Goal: Communication & Community: Share content

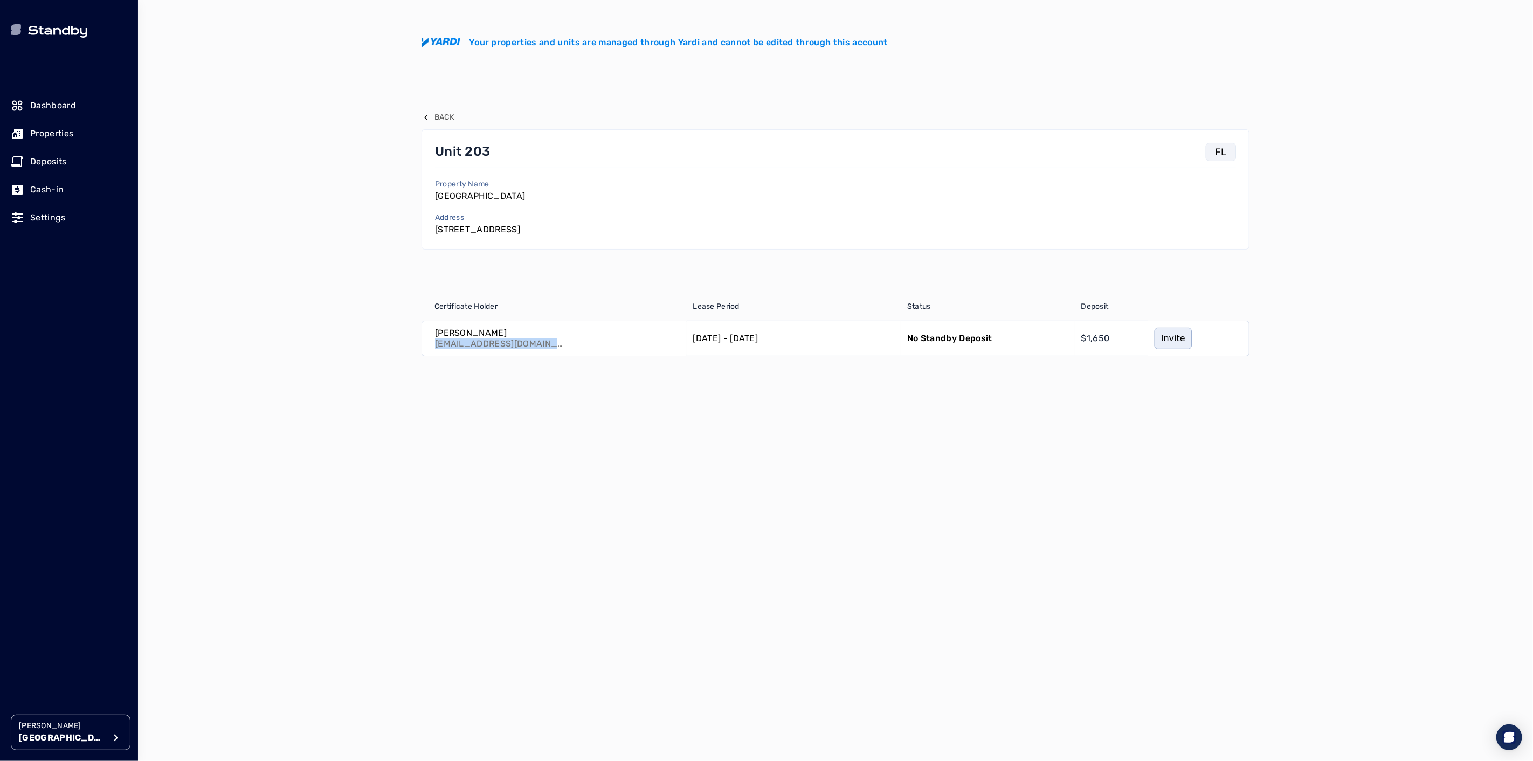
click at [30, 132] on p "Properties" at bounding box center [51, 133] width 43 height 13
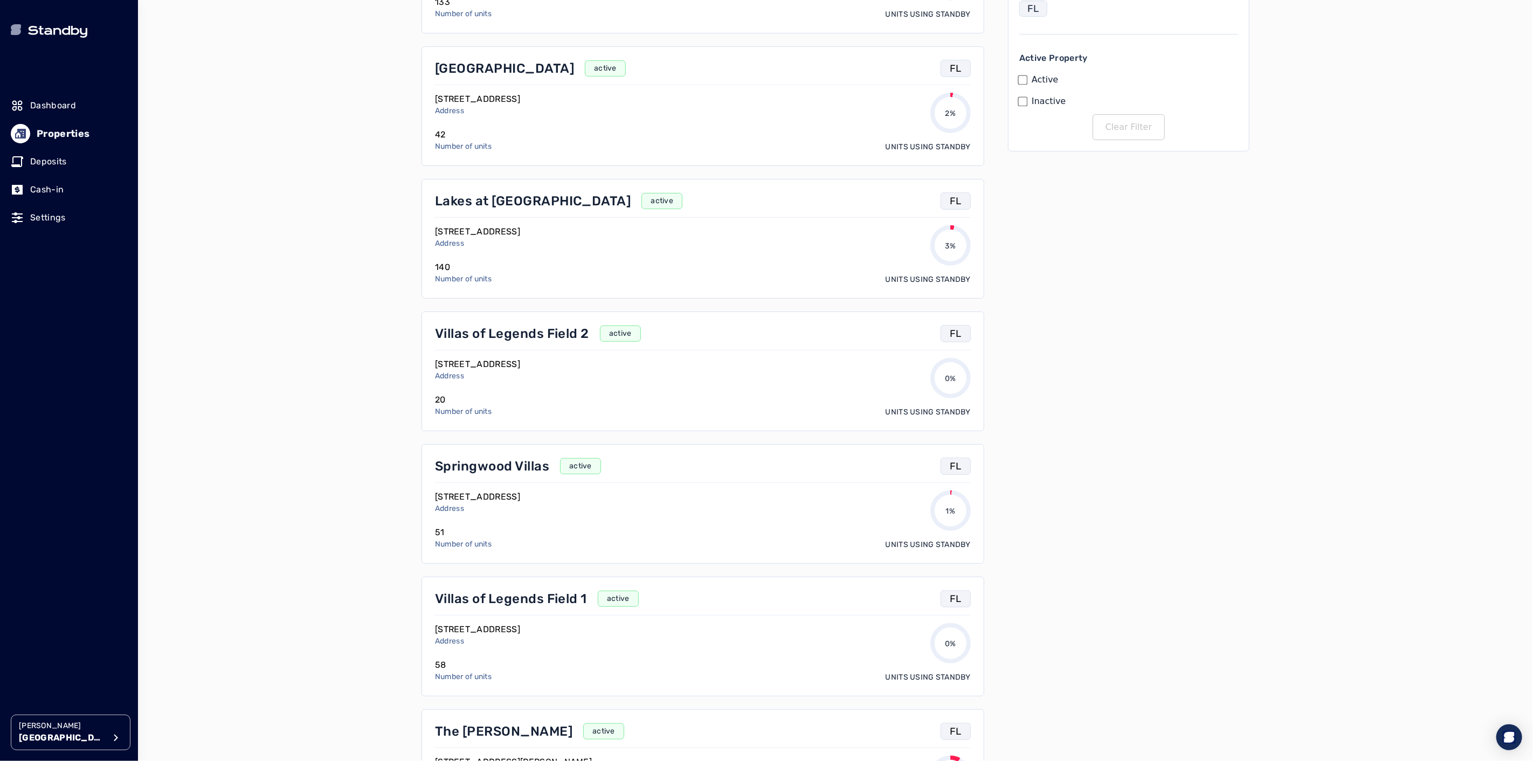
scroll to position [239, 0]
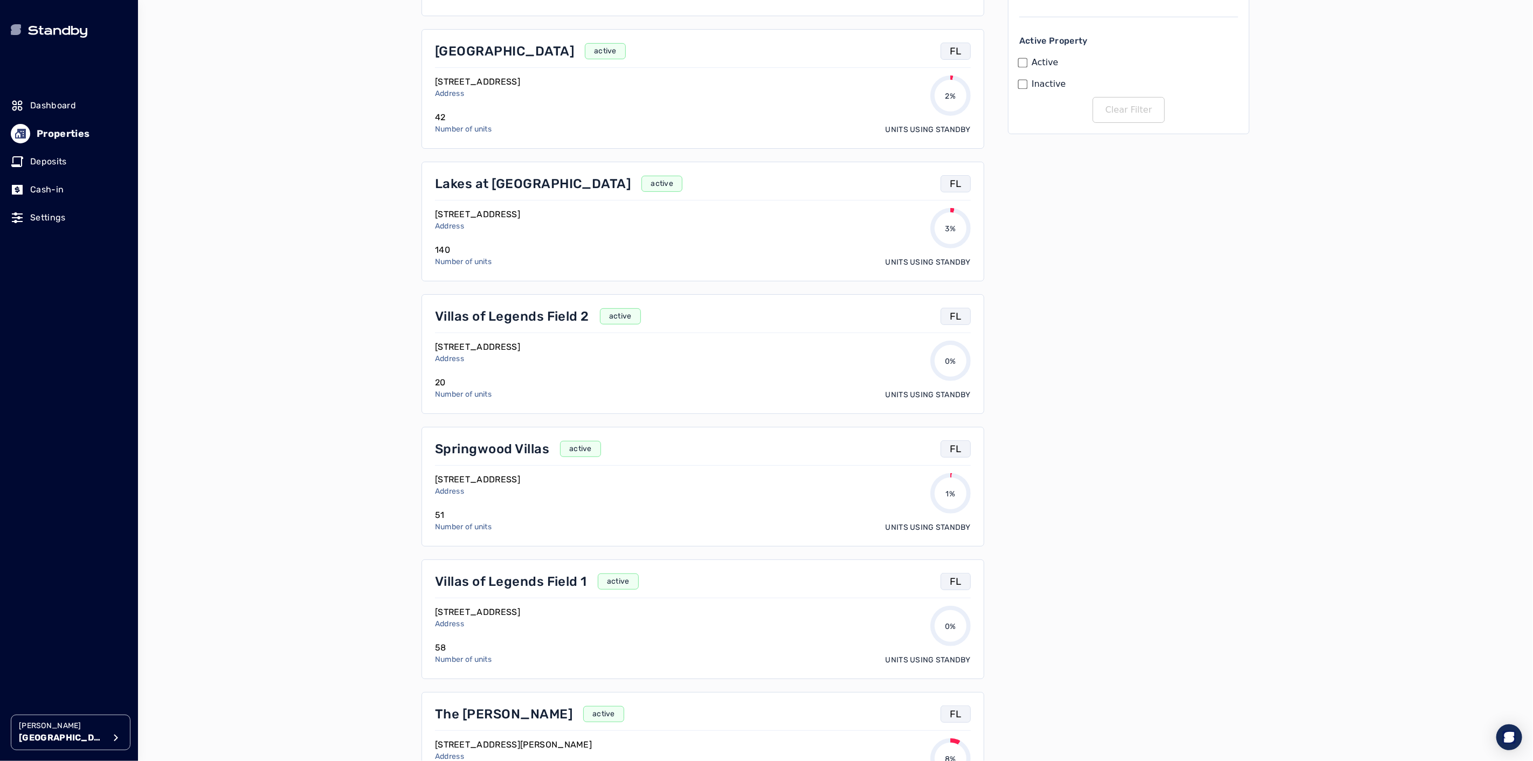
click at [479, 315] on p "Villas of Legends Field 2" at bounding box center [512, 316] width 154 height 17
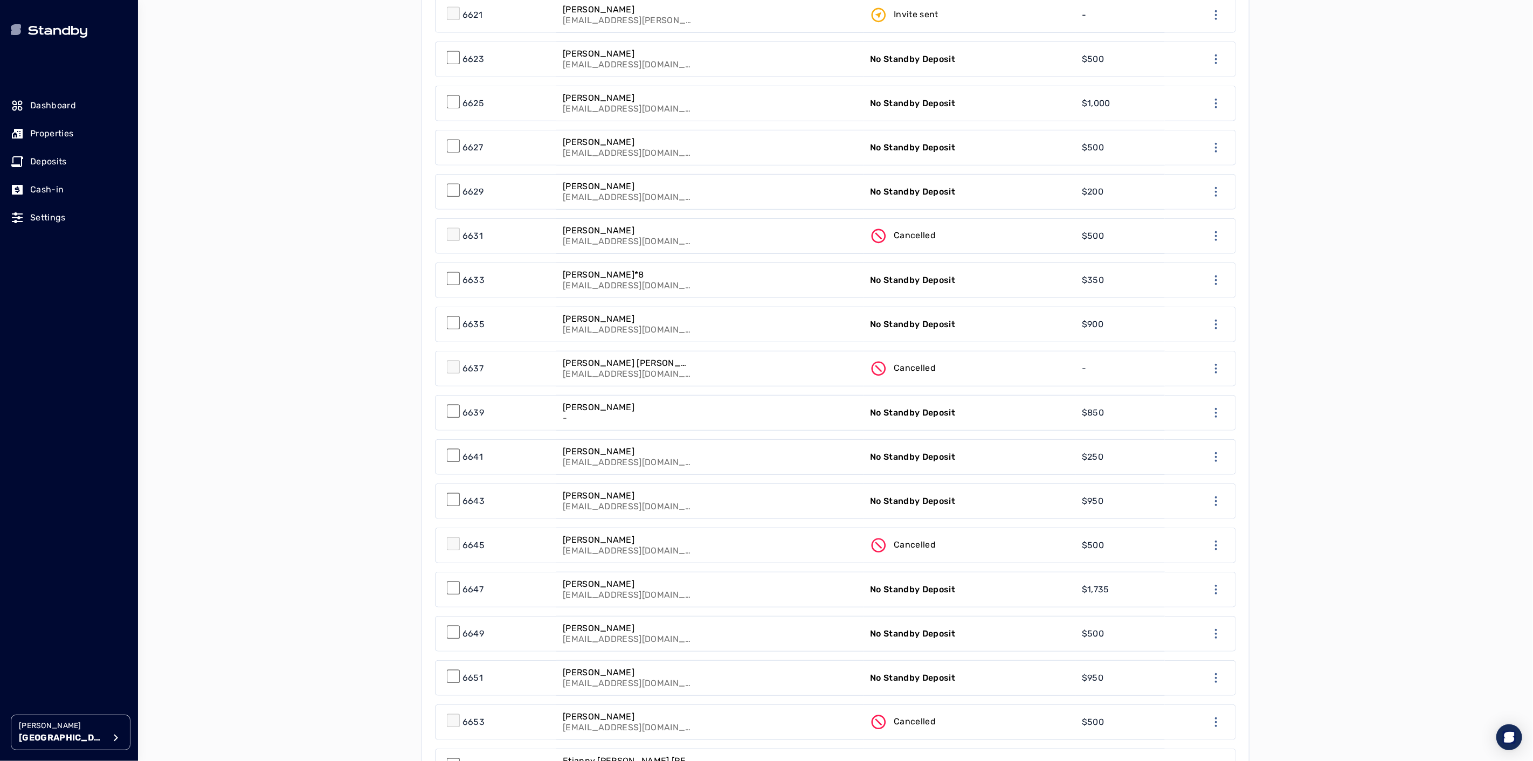
scroll to position [599, 0]
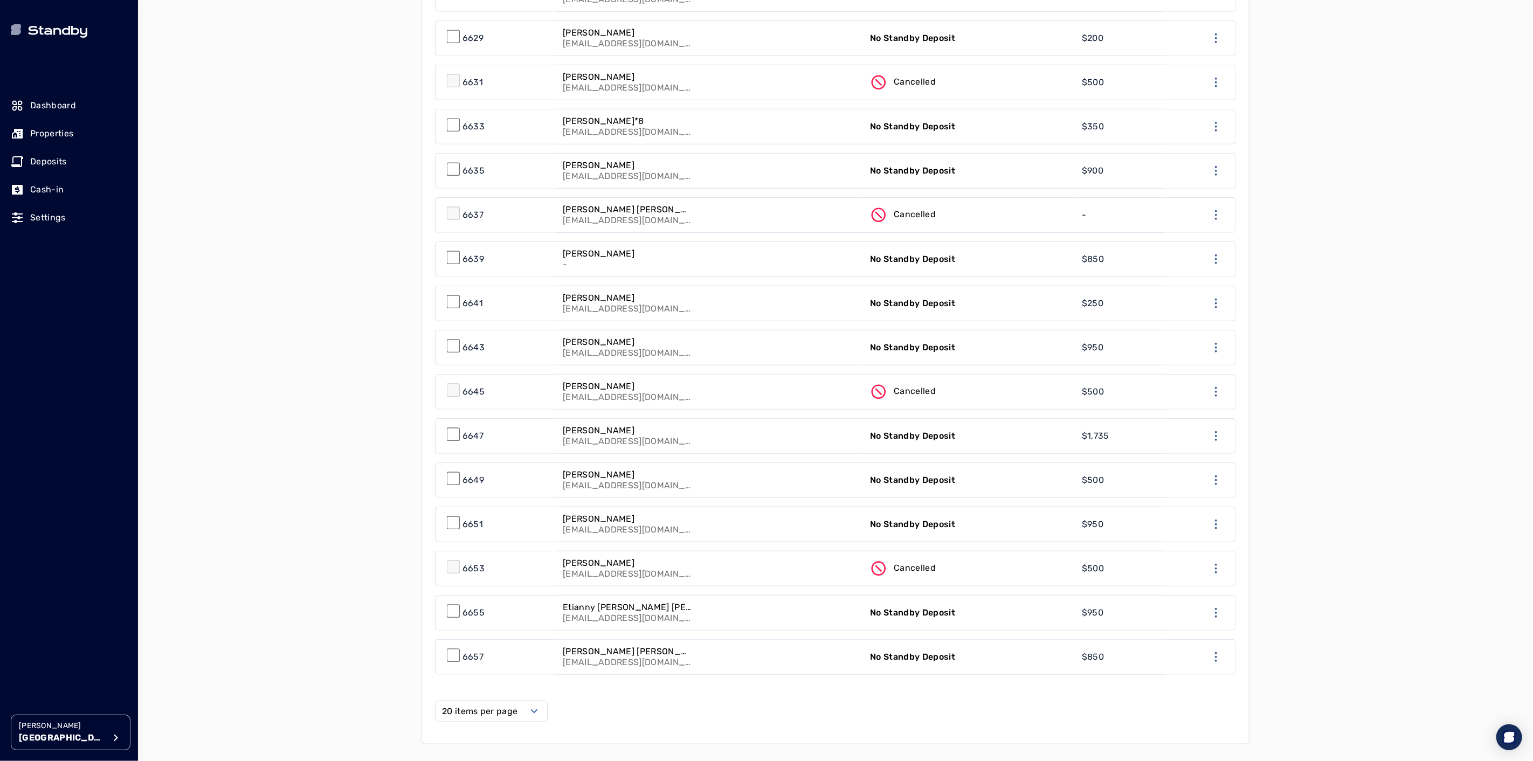
click at [896, 518] on p "No Standby Deposit" at bounding box center [912, 524] width 85 height 13
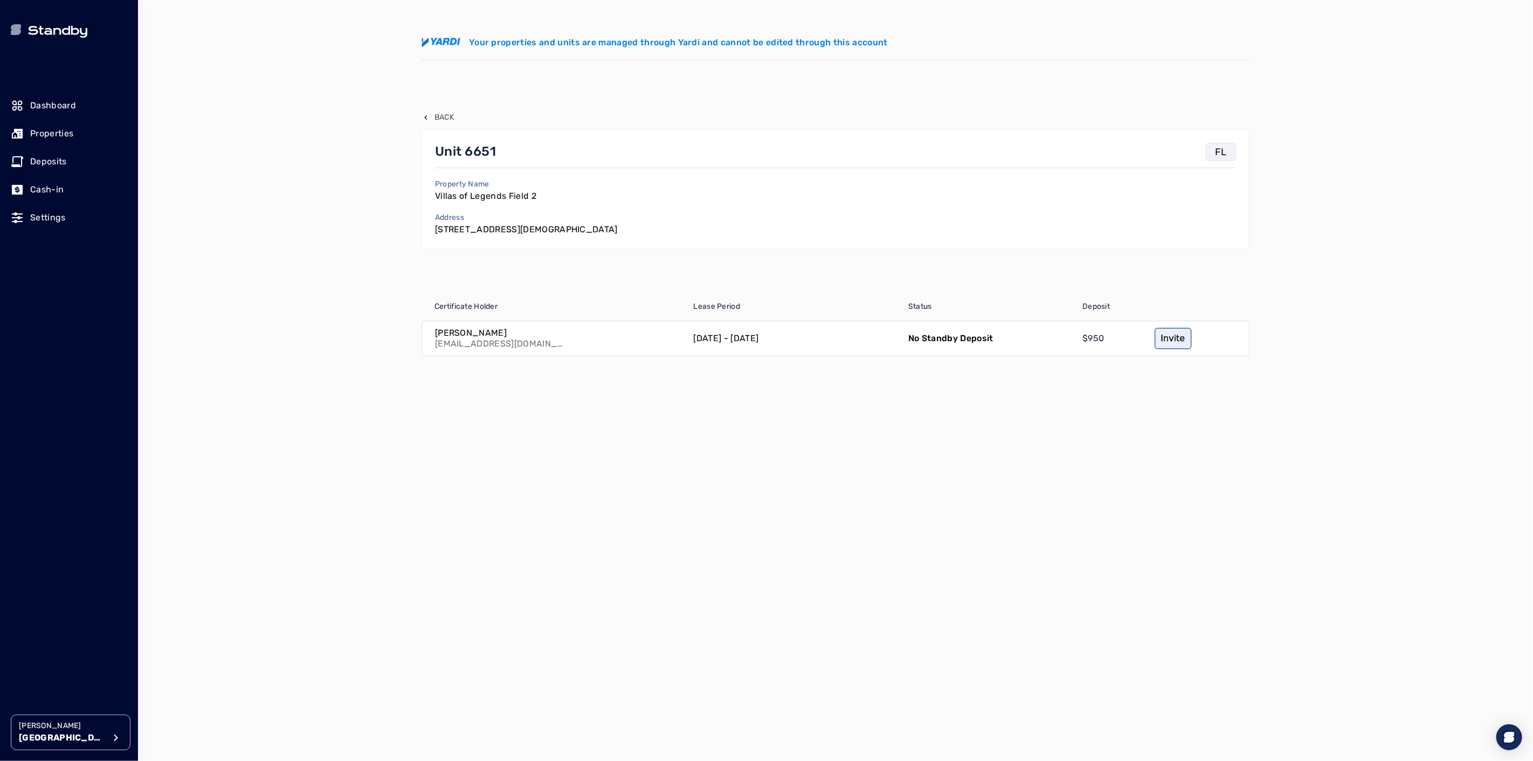
click at [1174, 341] on link "Invite" at bounding box center [1172, 339] width 37 height 22
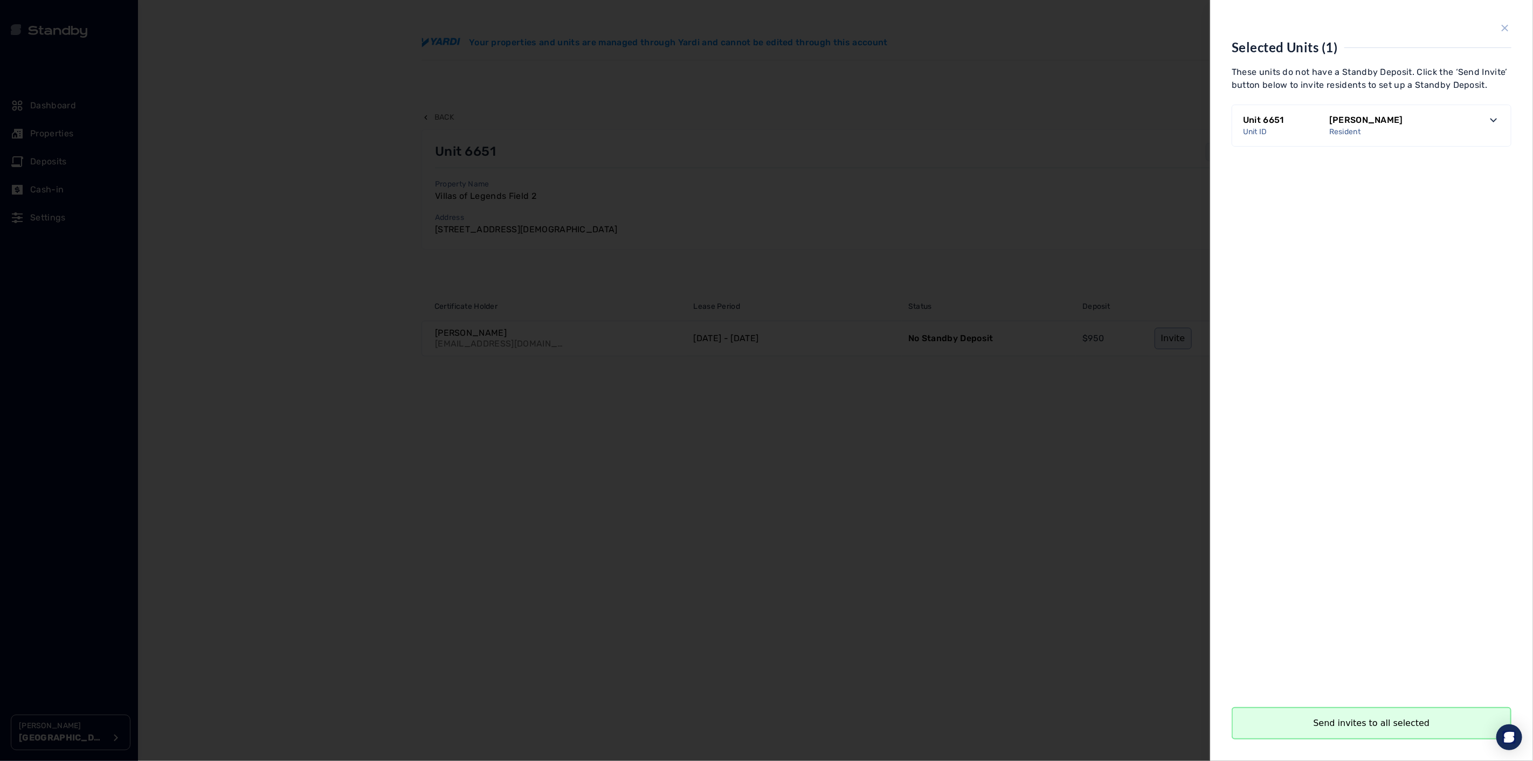
click at [1369, 728] on button "Send invites to all selected" at bounding box center [1371, 723] width 280 height 32
